Goal: Transaction & Acquisition: Purchase product/service

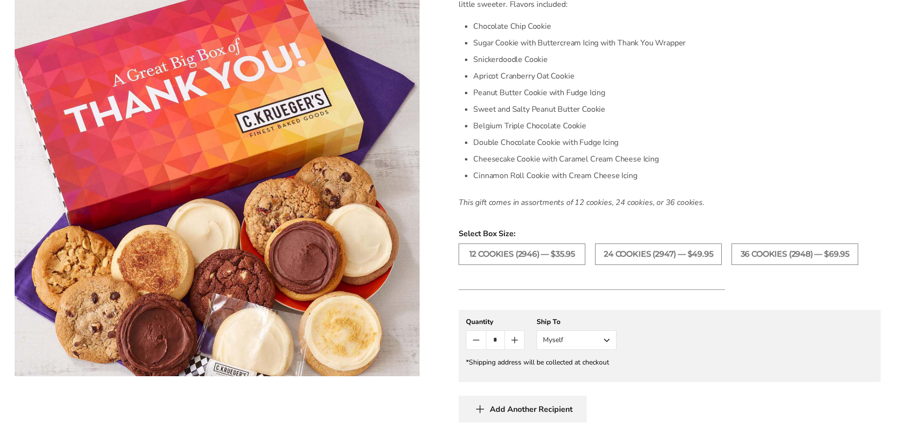
scroll to position [341, 0]
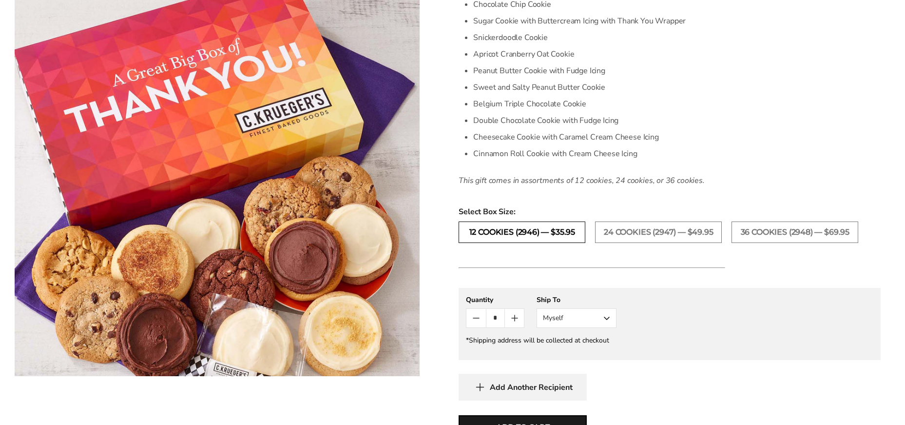
click at [549, 234] on label "12 COOKIES (2946) — $35.95" at bounding box center [522, 231] width 127 height 21
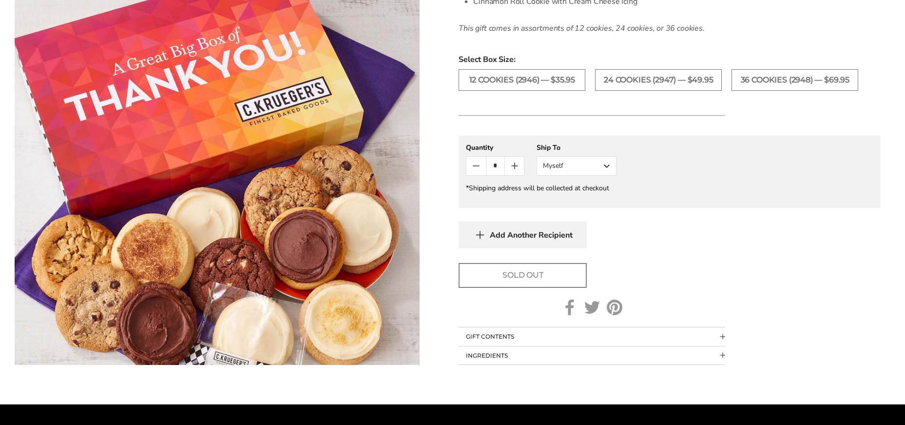
scroll to position [455, 0]
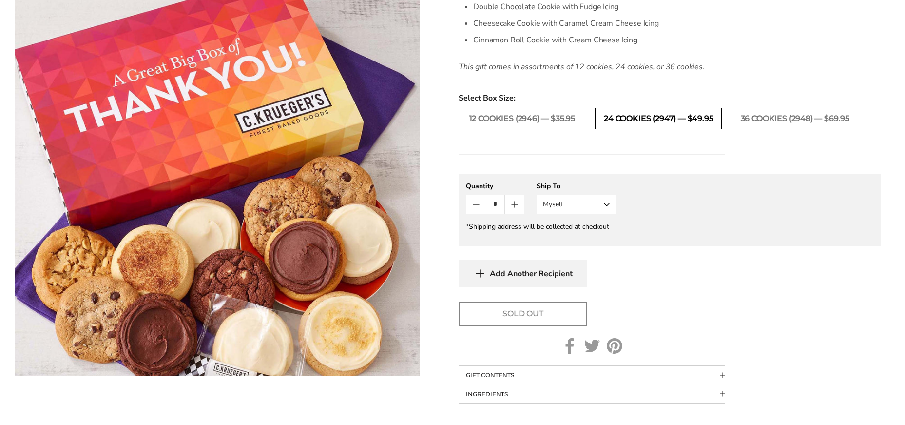
click at [666, 122] on label "24 COOKIES (2947) — $49.95" at bounding box center [658, 118] width 127 height 21
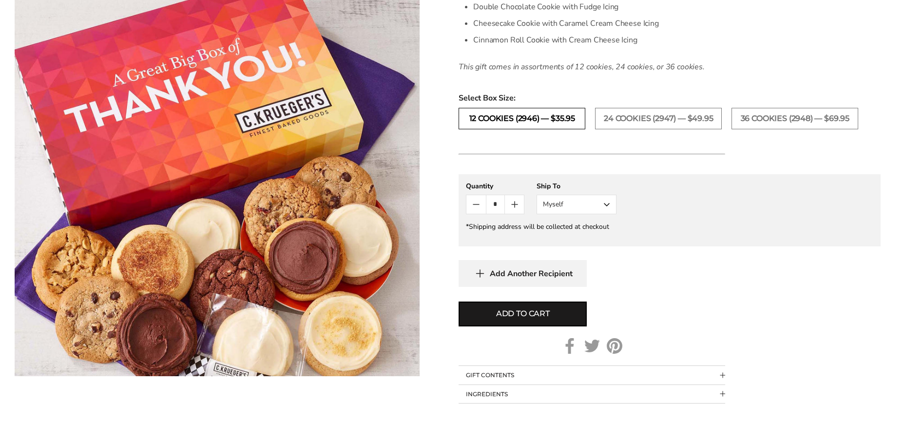
click at [484, 112] on label "12 COOKIES (2946) — $35.95" at bounding box center [522, 118] width 127 height 21
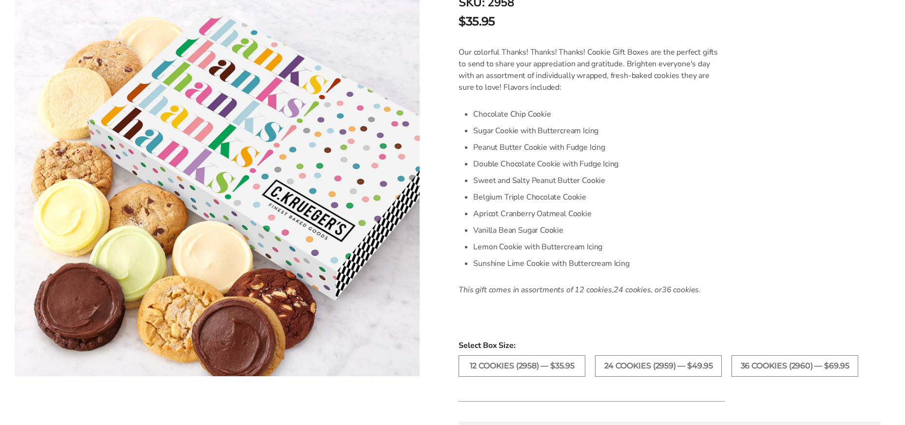
scroll to position [228, 0]
